Goal: Complete application form

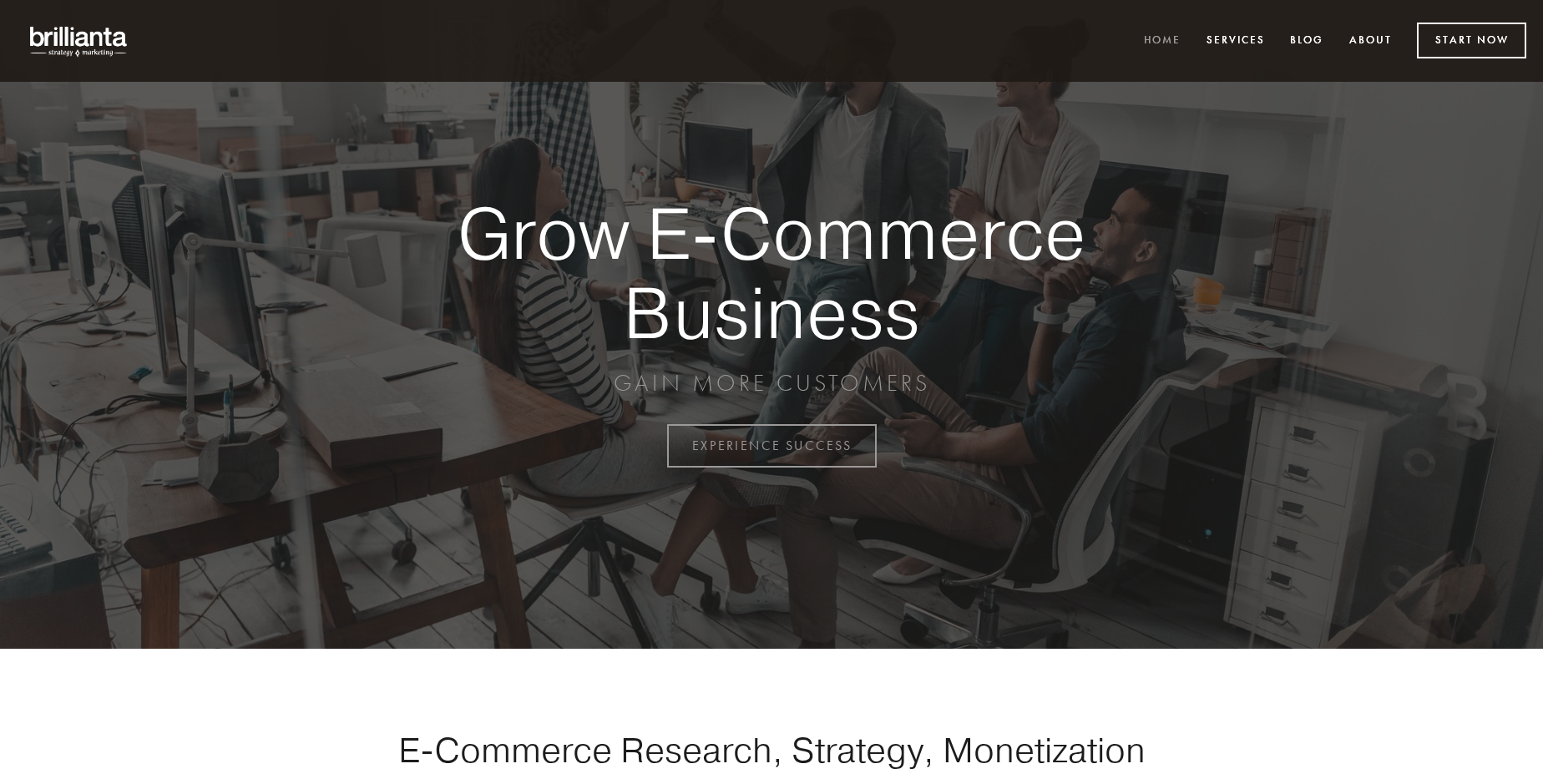
scroll to position [4375, 0]
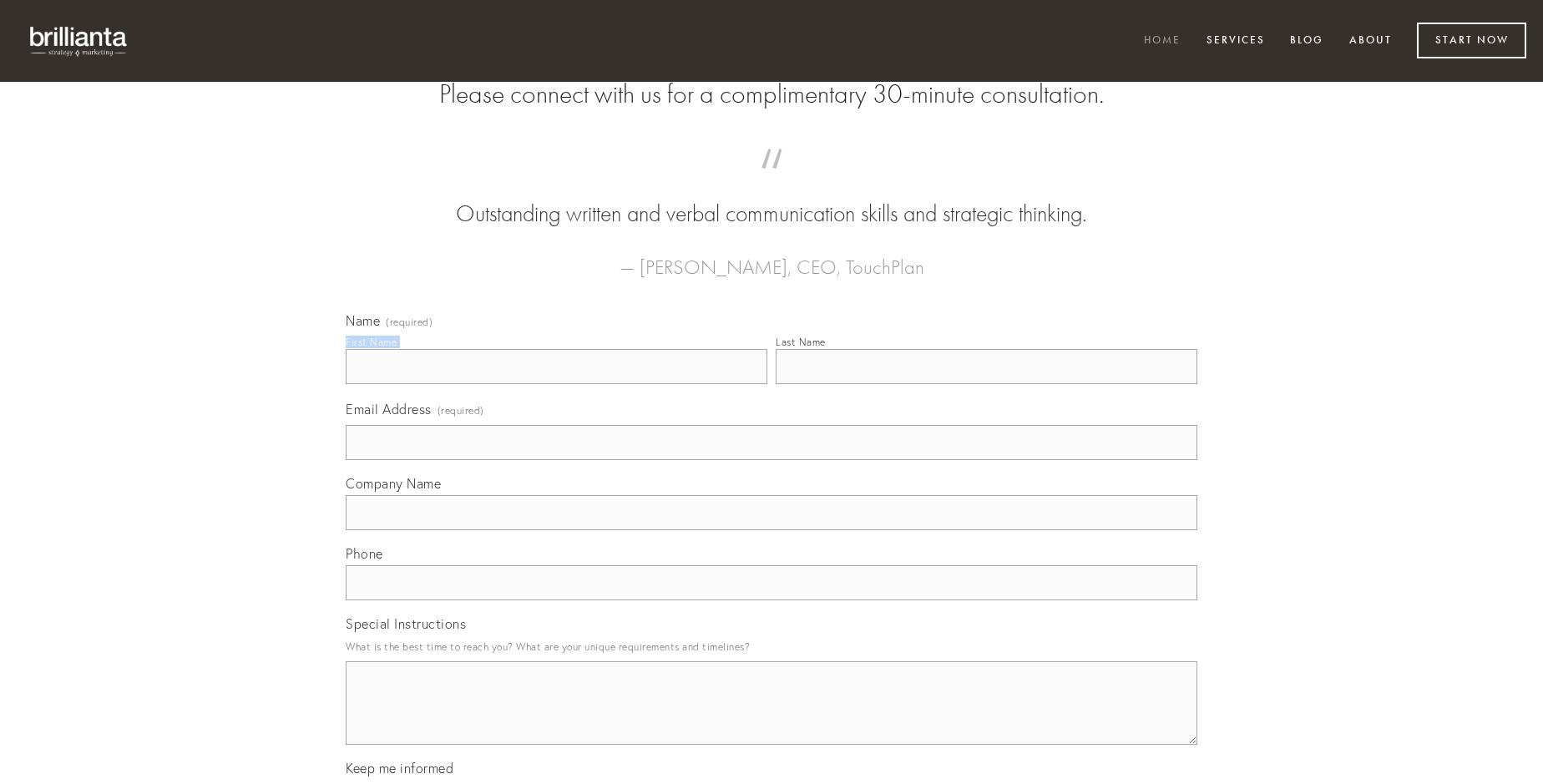
type input "[PERSON_NAME] III"
click at [986, 384] on input "Last Name" at bounding box center [986, 366] width 421 height 35
type input "[PERSON_NAME] III"
click at [771, 459] on input "Email Address (required)" at bounding box center [772, 443] width 852 height 35
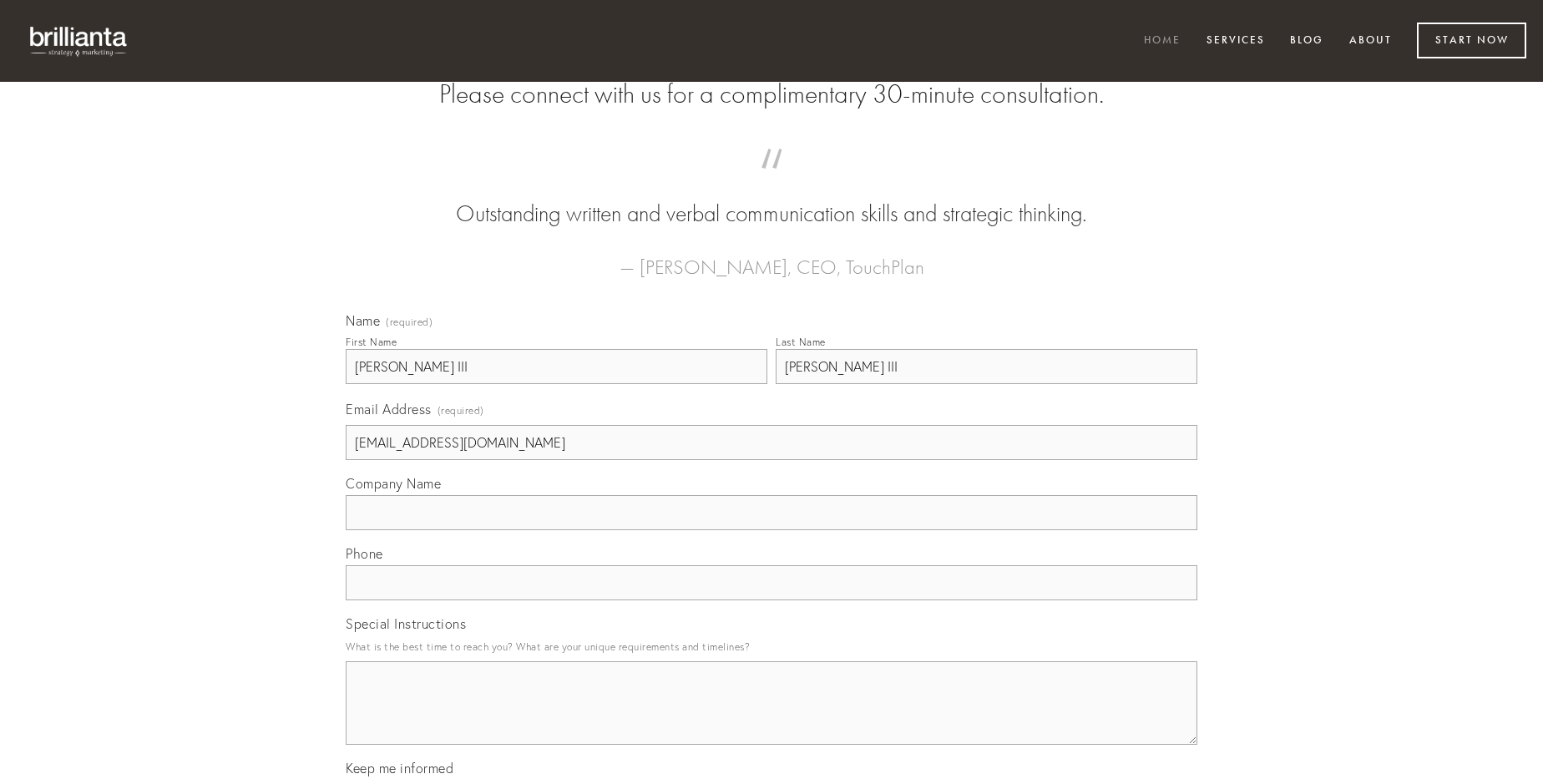
type input "[EMAIL_ADDRESS][DOMAIN_NAME]"
click at [771, 530] on input "Company Name" at bounding box center [772, 513] width 852 height 35
type input "texo"
click at [771, 600] on input "text" at bounding box center [772, 583] width 852 height 35
click at [771, 717] on textarea "Special Instructions" at bounding box center [772, 702] width 852 height 83
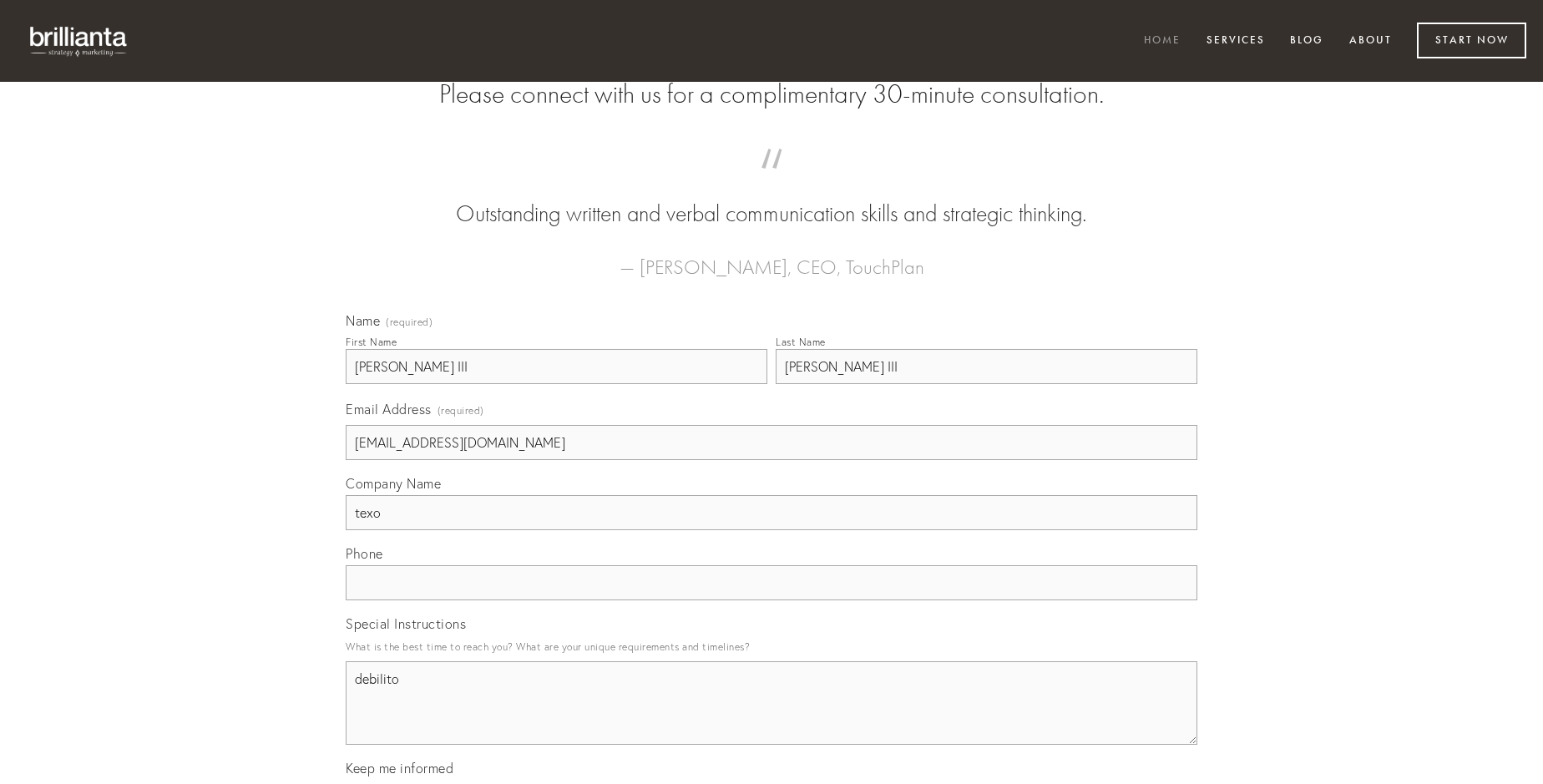
type textarea "debilito"
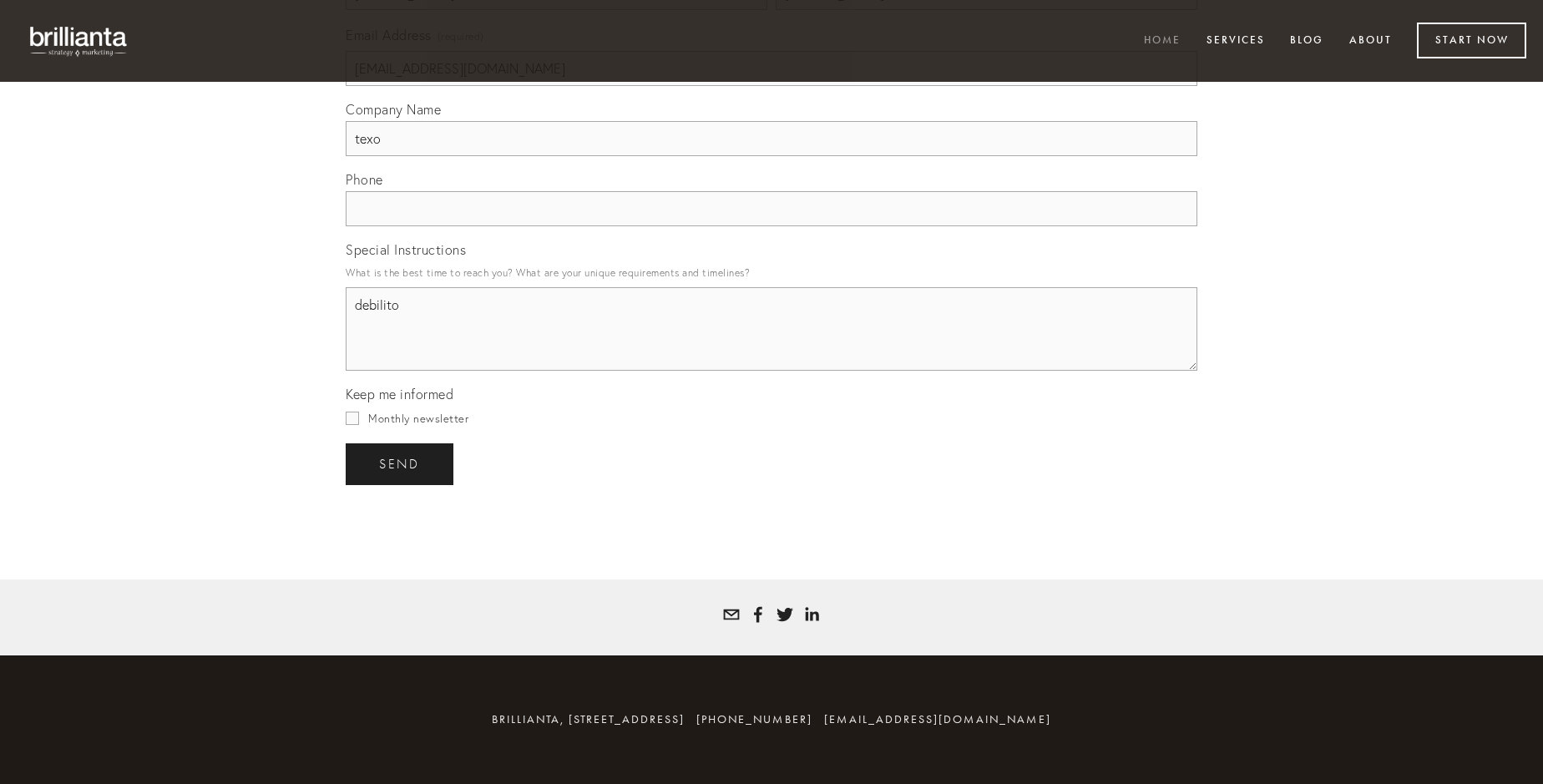
click at [401, 463] on span "send" at bounding box center [399, 464] width 41 height 15
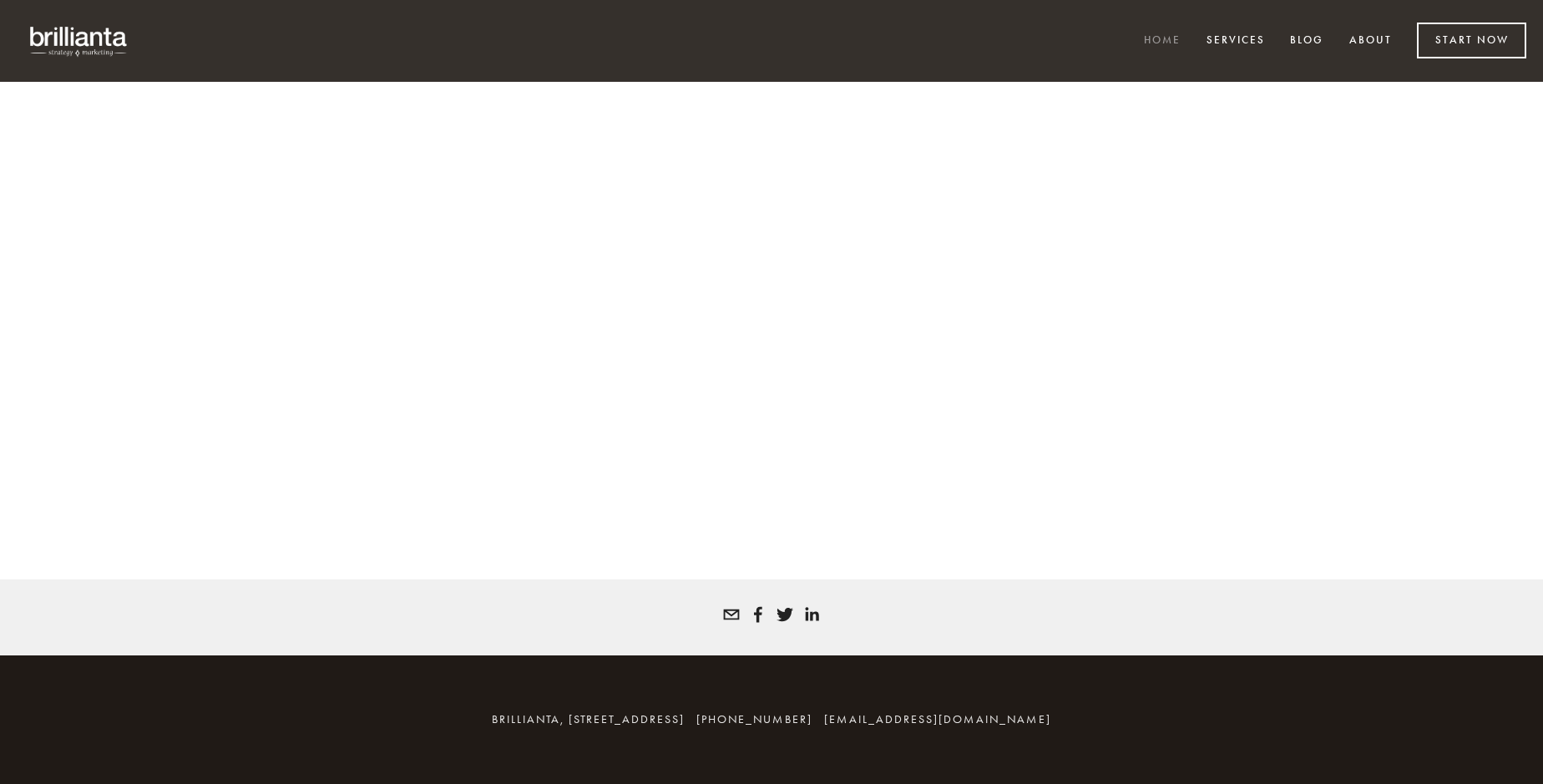
scroll to position [4352, 0]
